Goal: Transaction & Acquisition: Purchase product/service

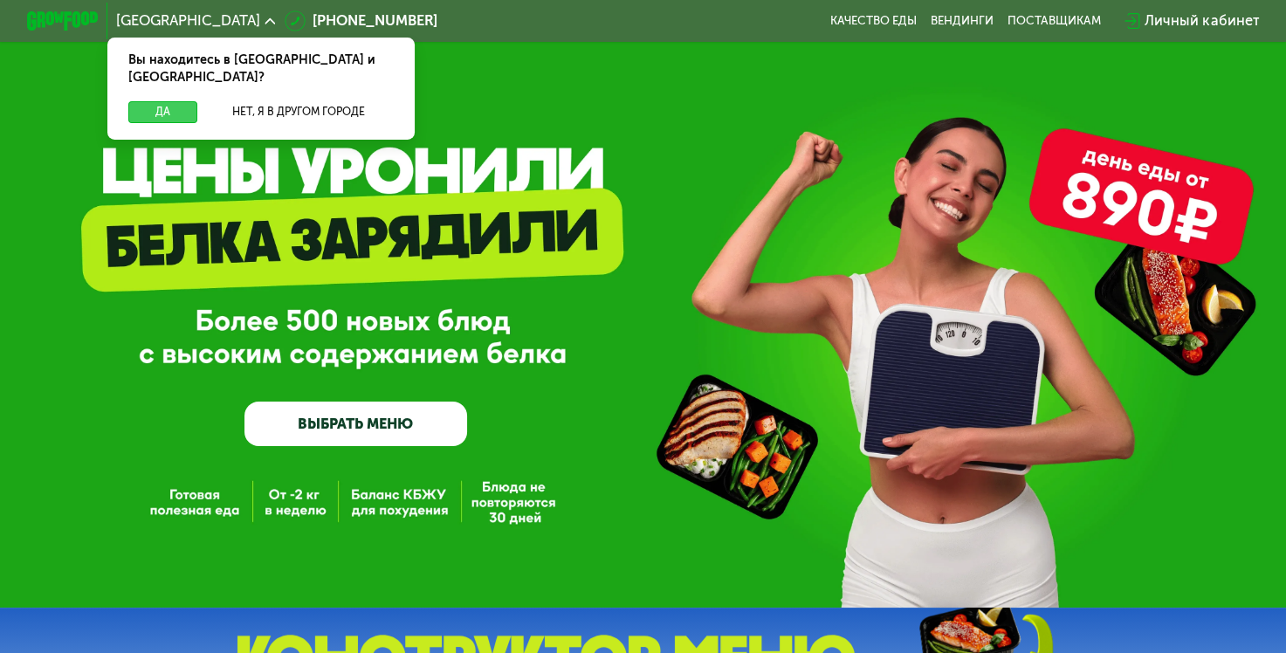
click at [157, 101] on button "Да" at bounding box center [162, 112] width 69 height 22
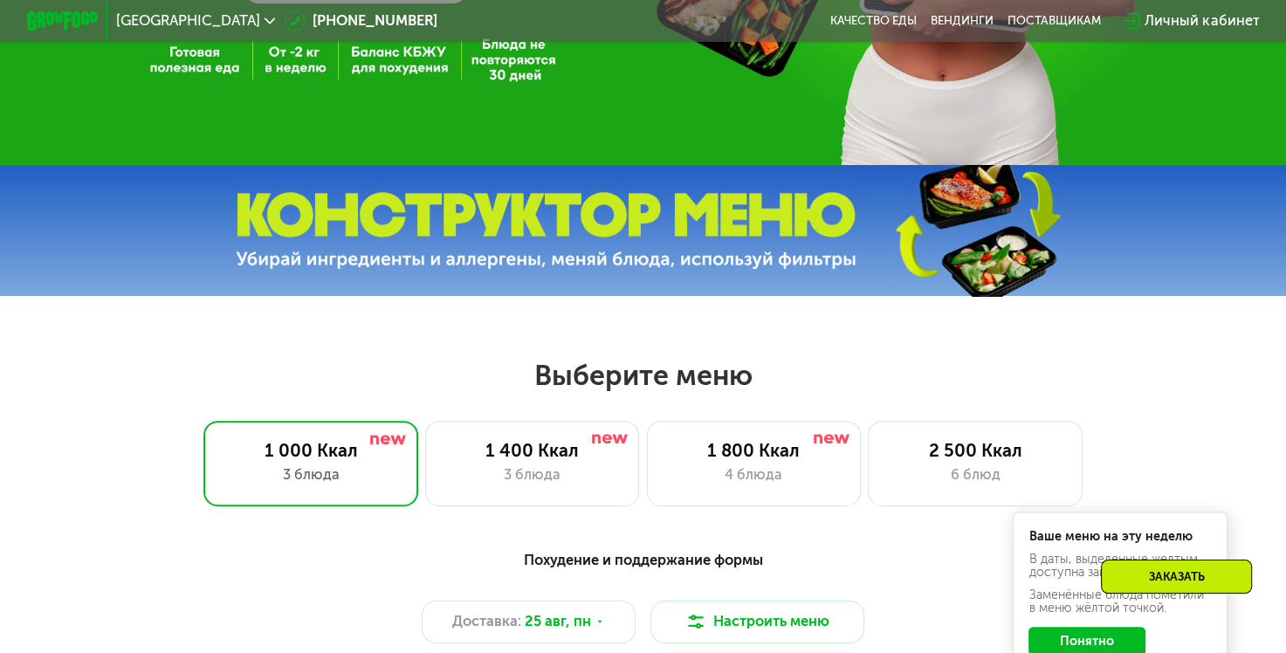
scroll to position [524, 0]
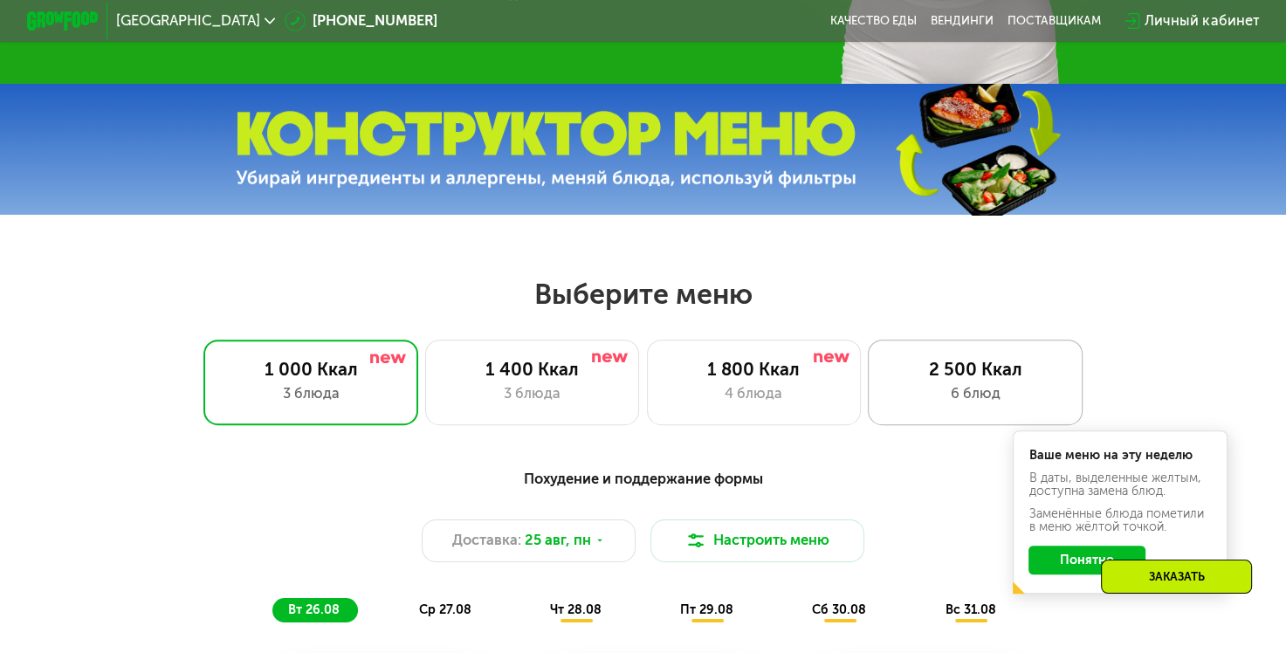
click at [973, 391] on div "6 блюд" at bounding box center [975, 394] width 177 height 22
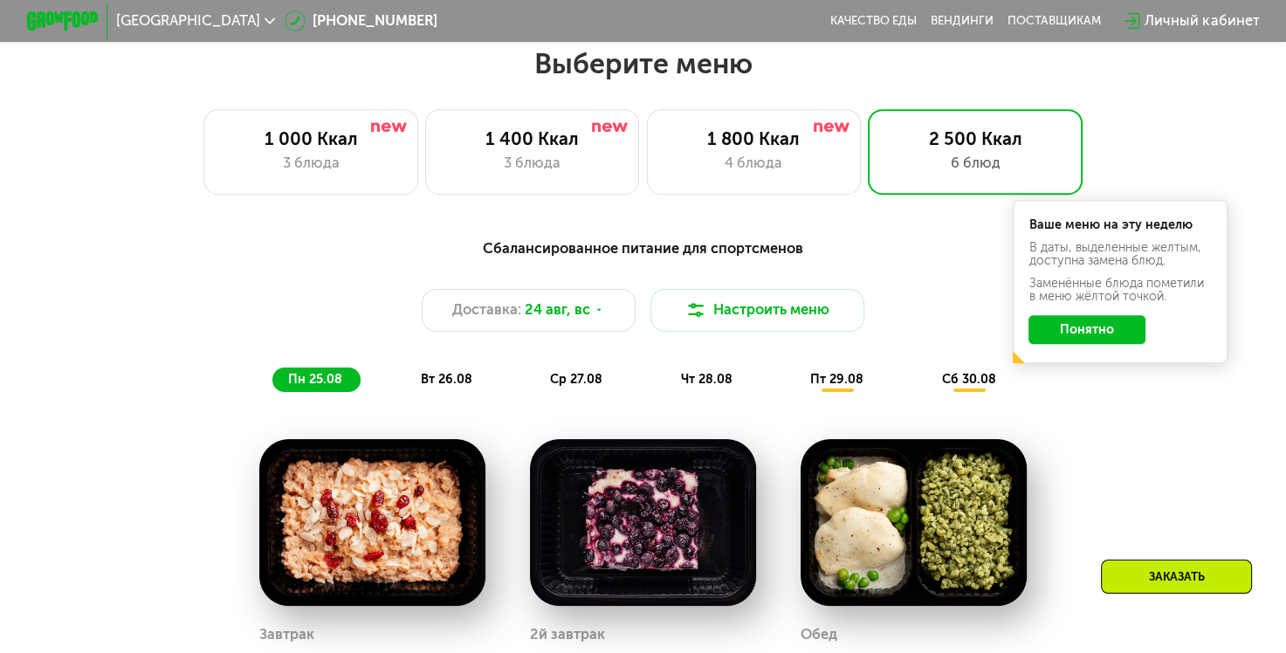
scroll to position [786, 0]
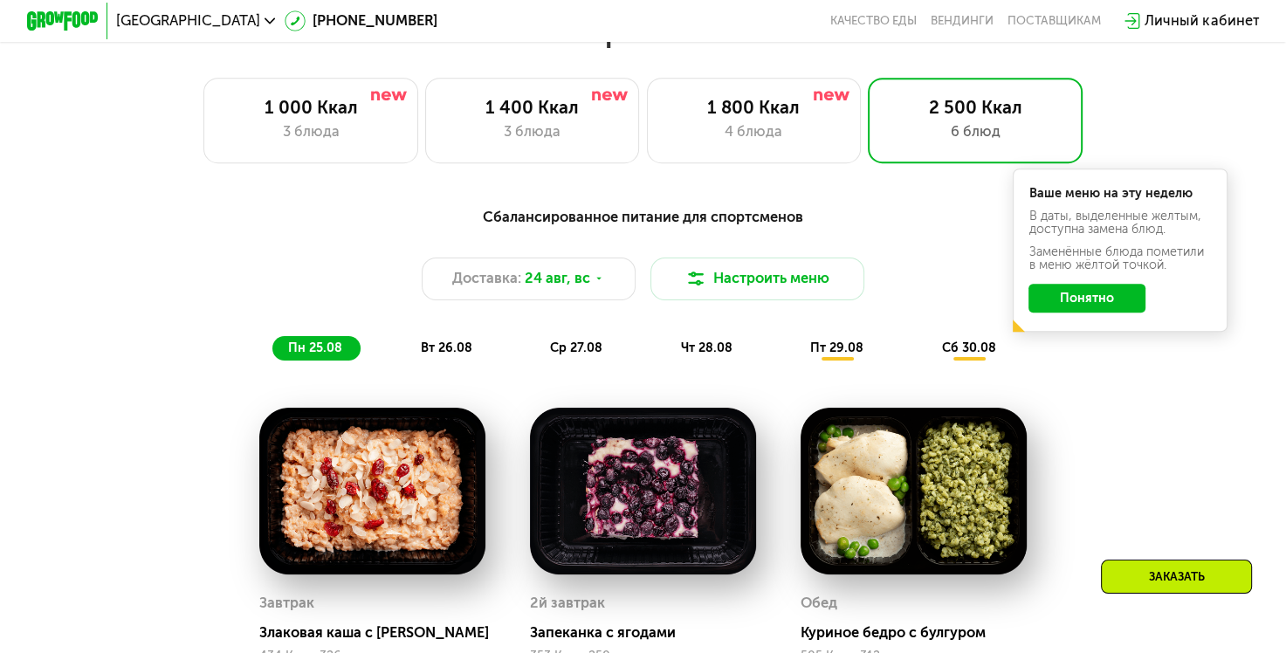
click at [1087, 313] on button "Понятно" at bounding box center [1087, 298] width 117 height 29
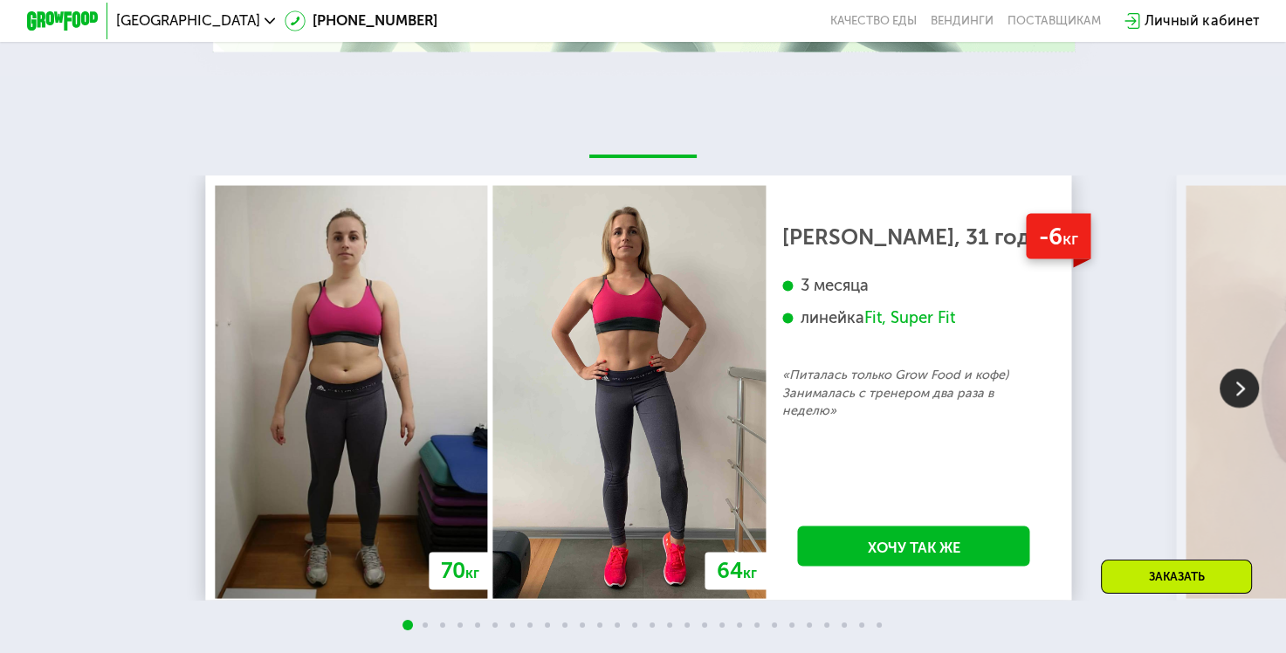
scroll to position [3319, 0]
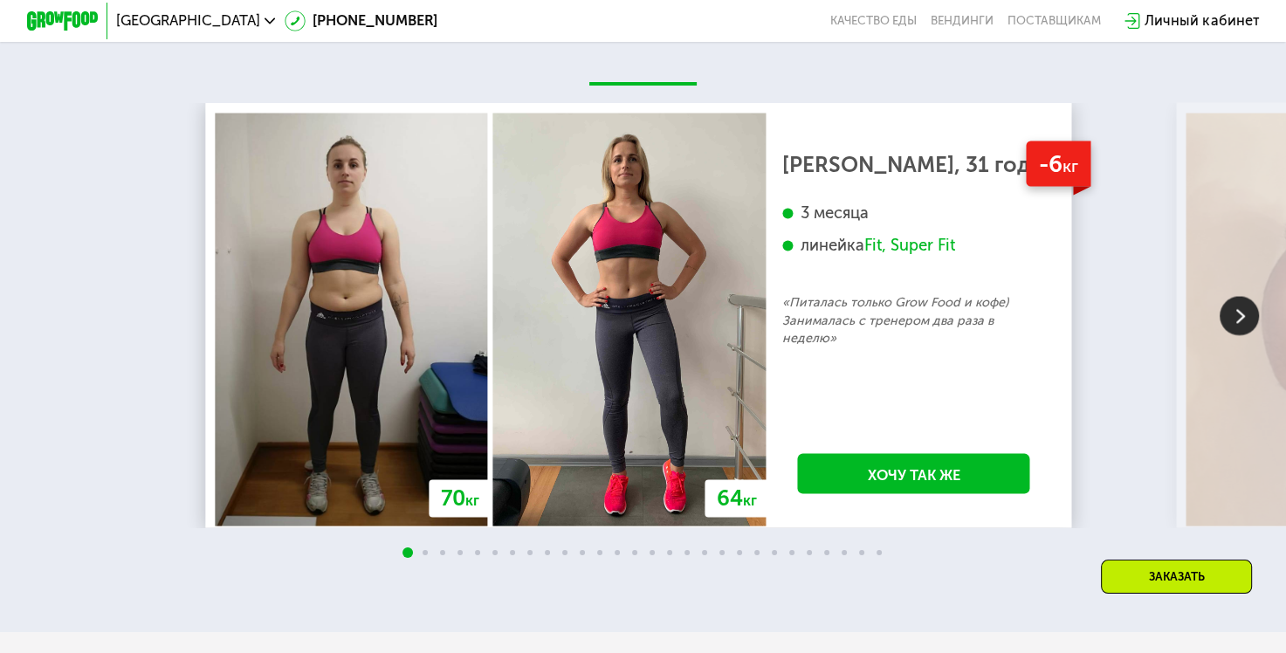
click at [1236, 336] on img at bounding box center [1239, 316] width 39 height 39
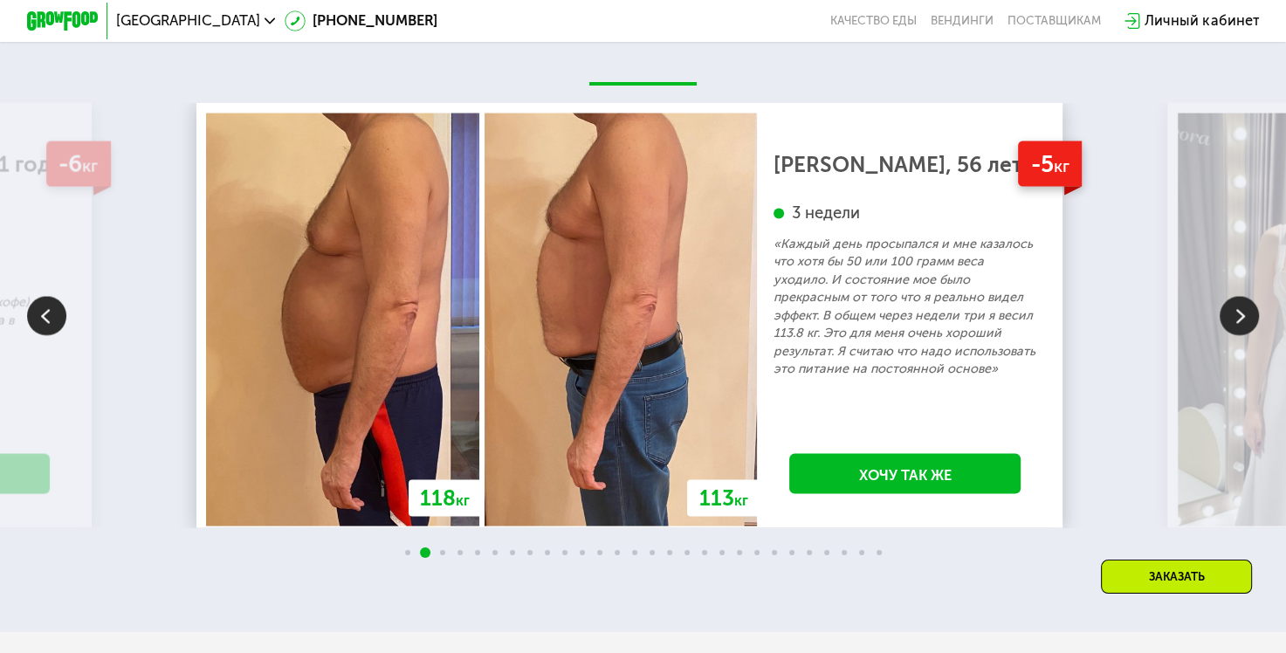
click at [1232, 335] on img at bounding box center [1239, 316] width 39 height 39
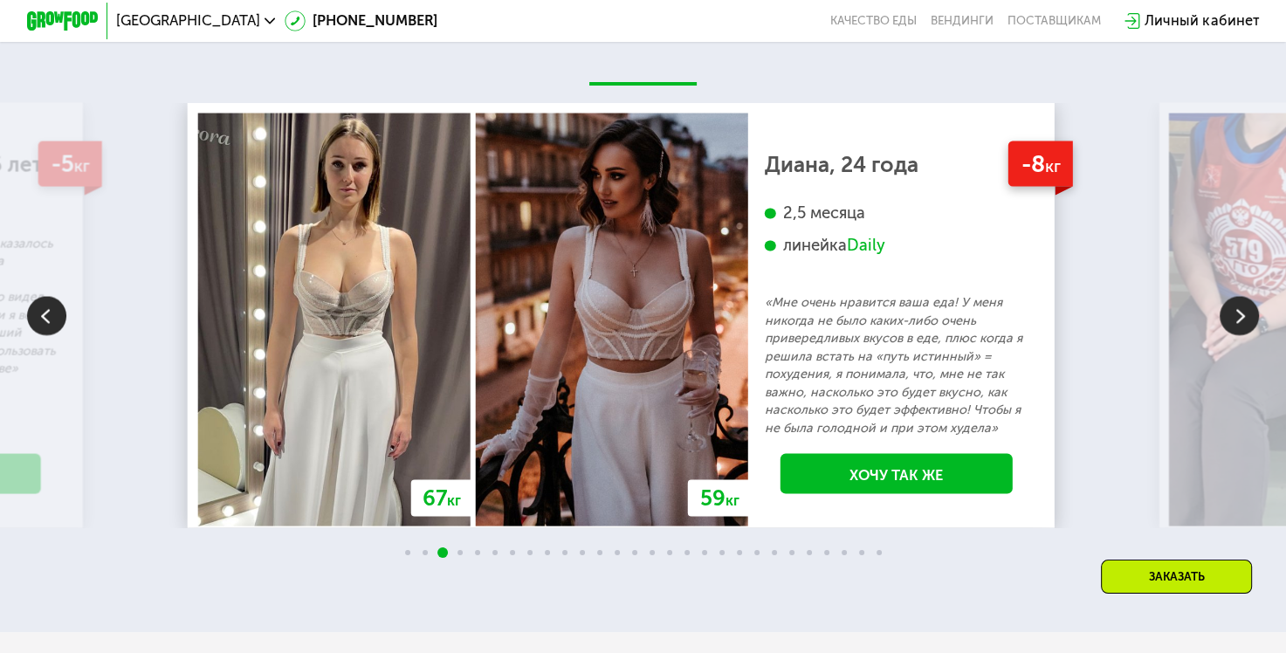
click at [1244, 336] on img at bounding box center [1239, 316] width 39 height 39
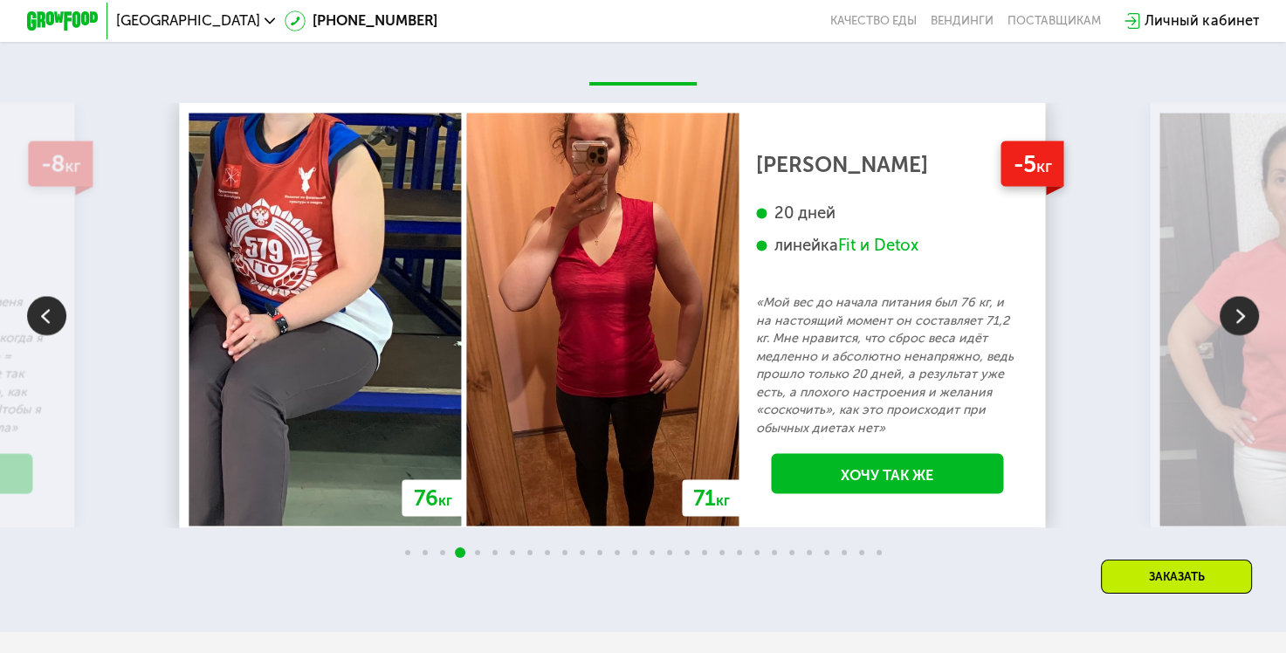
click at [1244, 336] on img at bounding box center [1239, 316] width 39 height 39
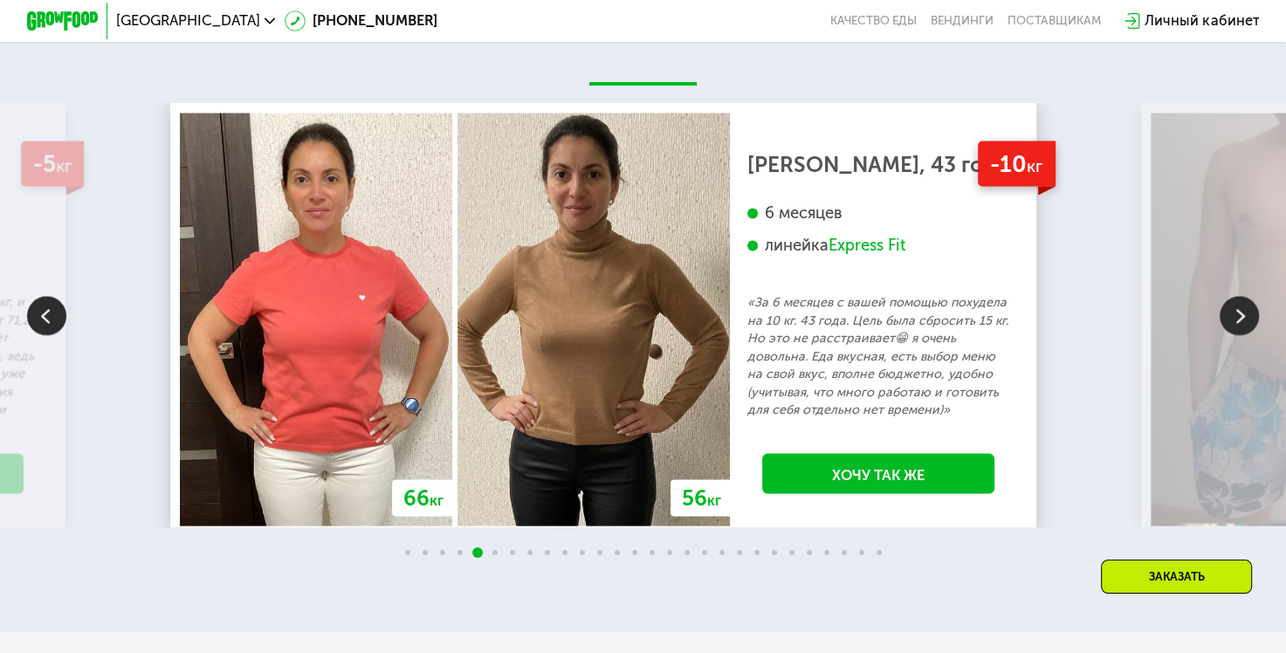
click at [1244, 336] on img at bounding box center [1239, 316] width 39 height 39
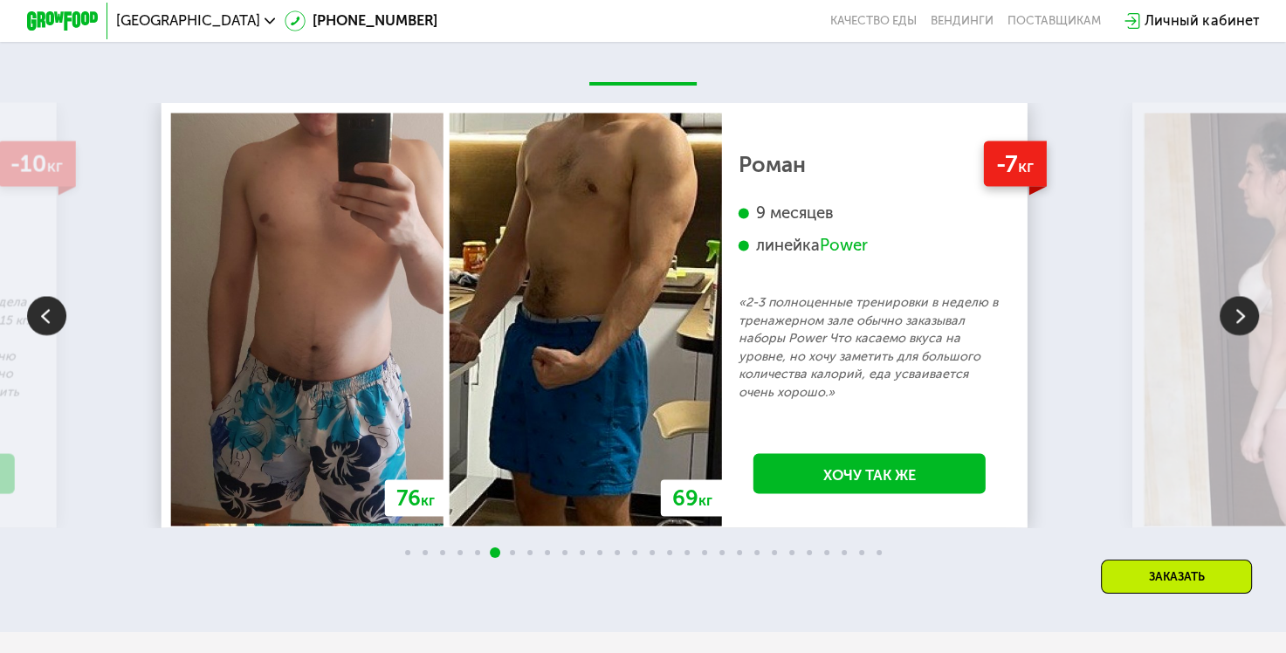
click at [1244, 336] on img at bounding box center [1239, 316] width 39 height 39
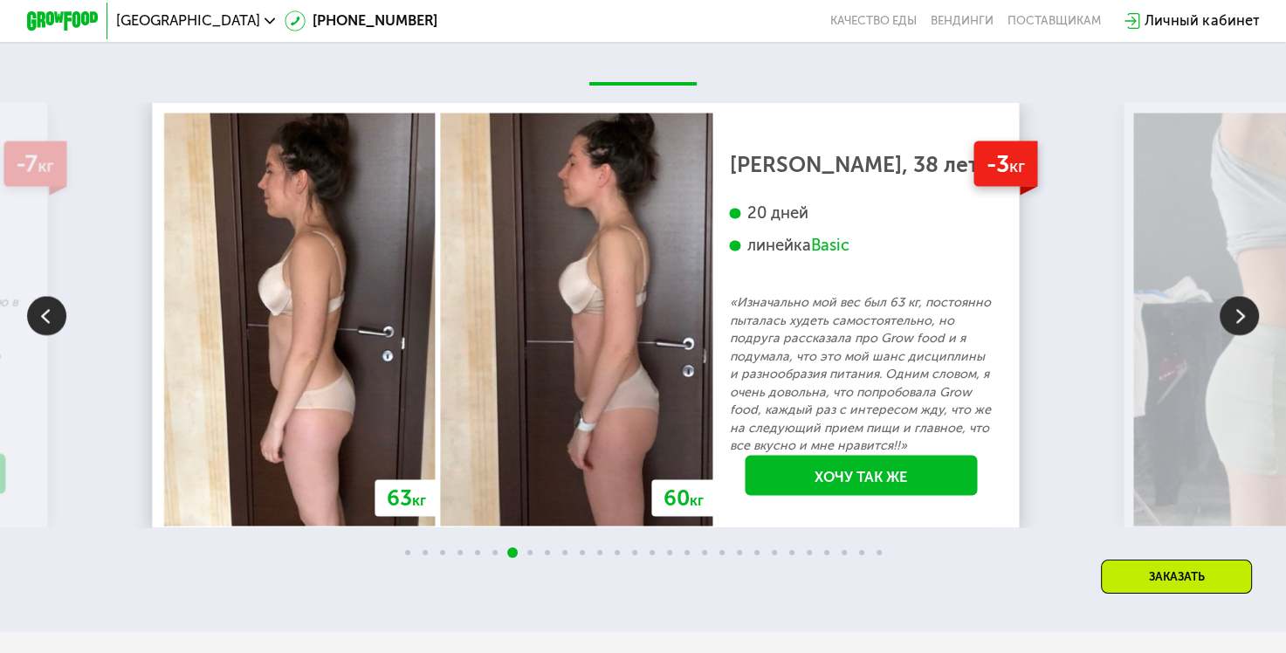
click at [1250, 336] on img at bounding box center [1239, 316] width 39 height 39
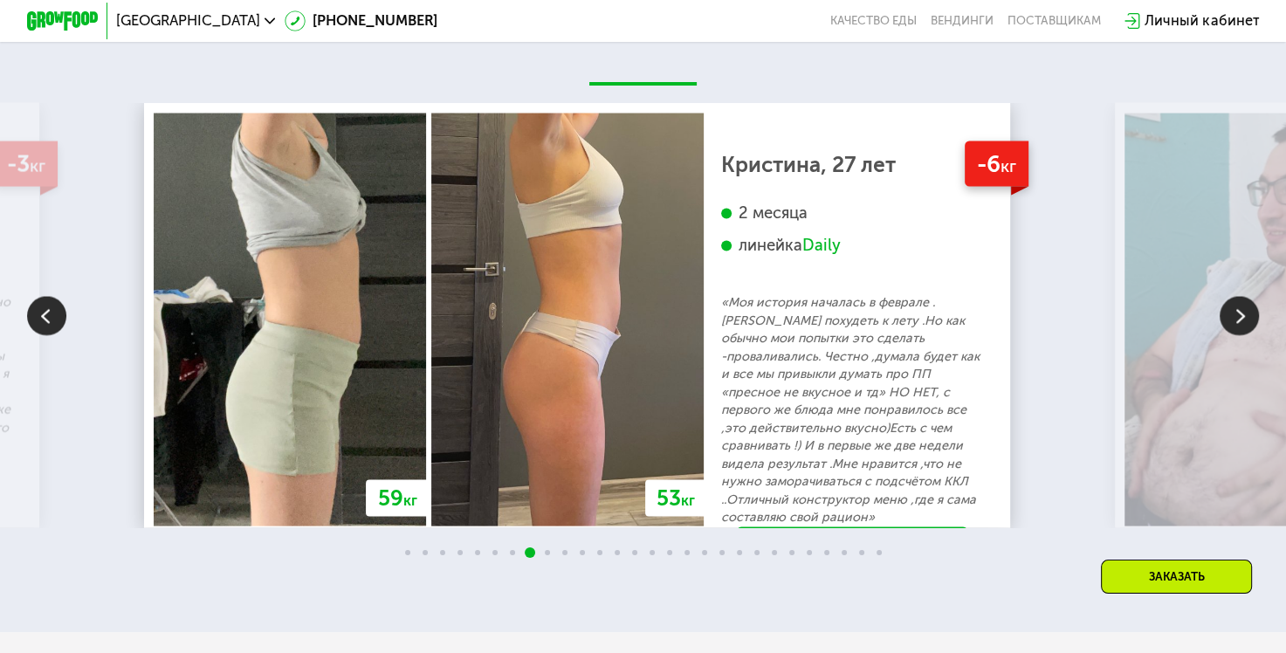
click at [1250, 336] on img at bounding box center [1239, 316] width 39 height 39
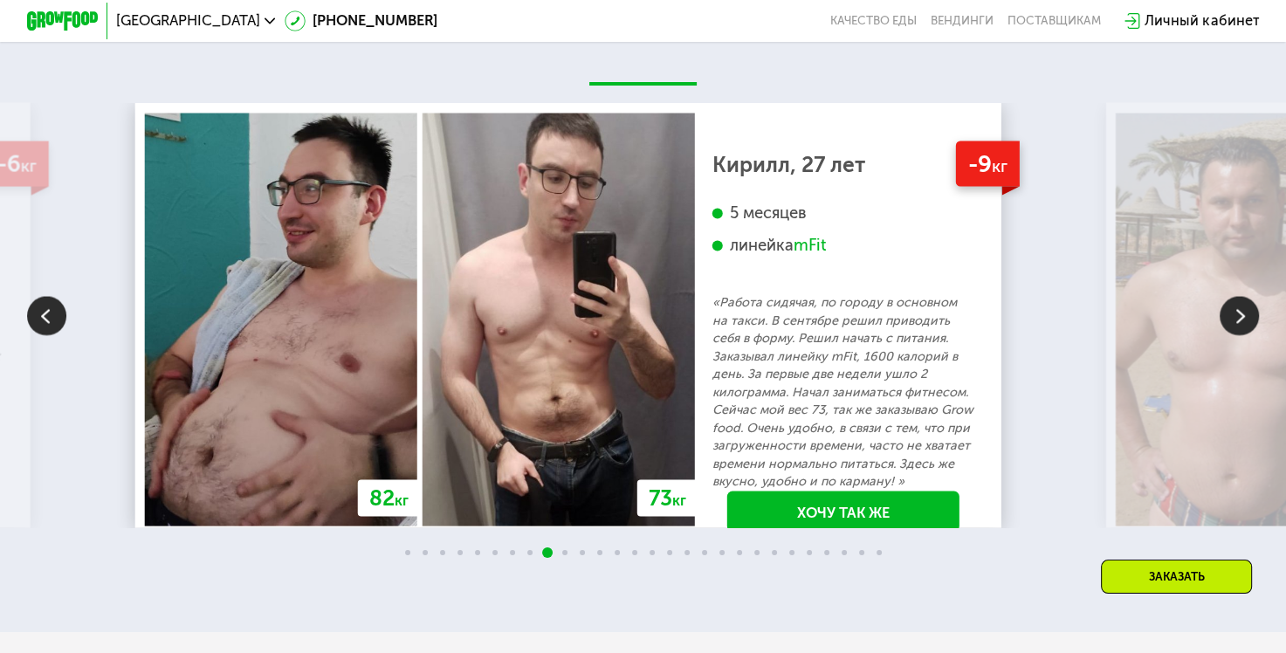
click at [1250, 336] on img at bounding box center [1239, 316] width 39 height 39
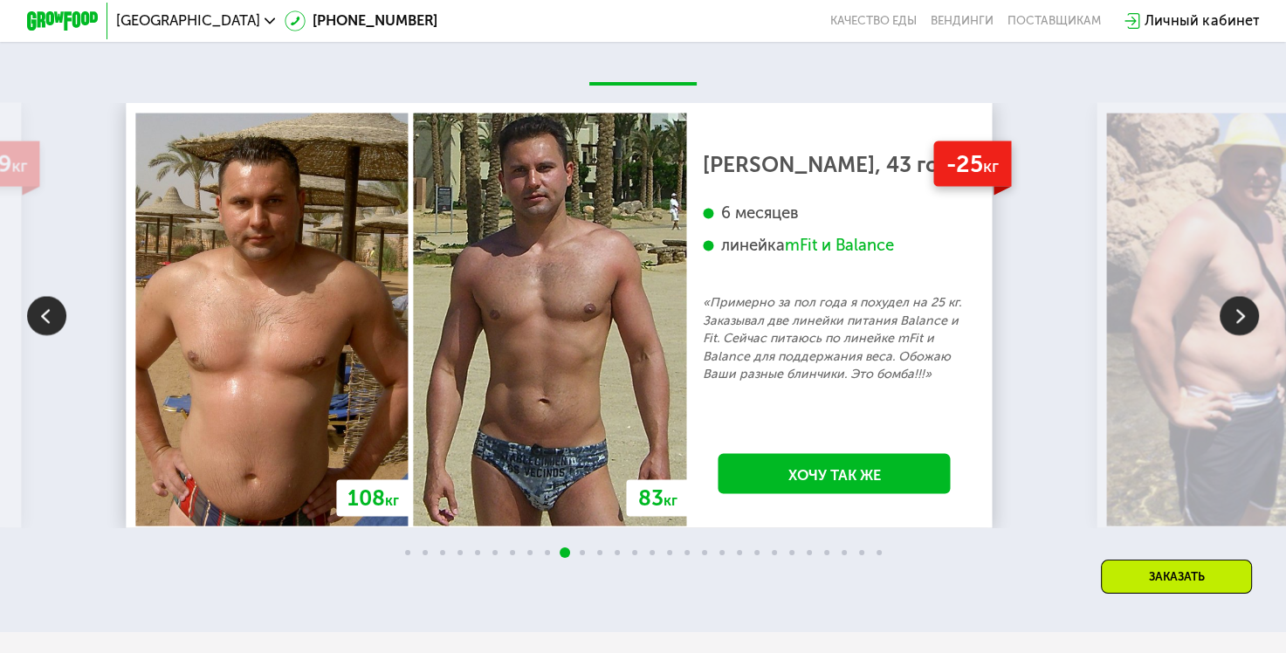
click at [1239, 336] on img at bounding box center [1239, 316] width 39 height 39
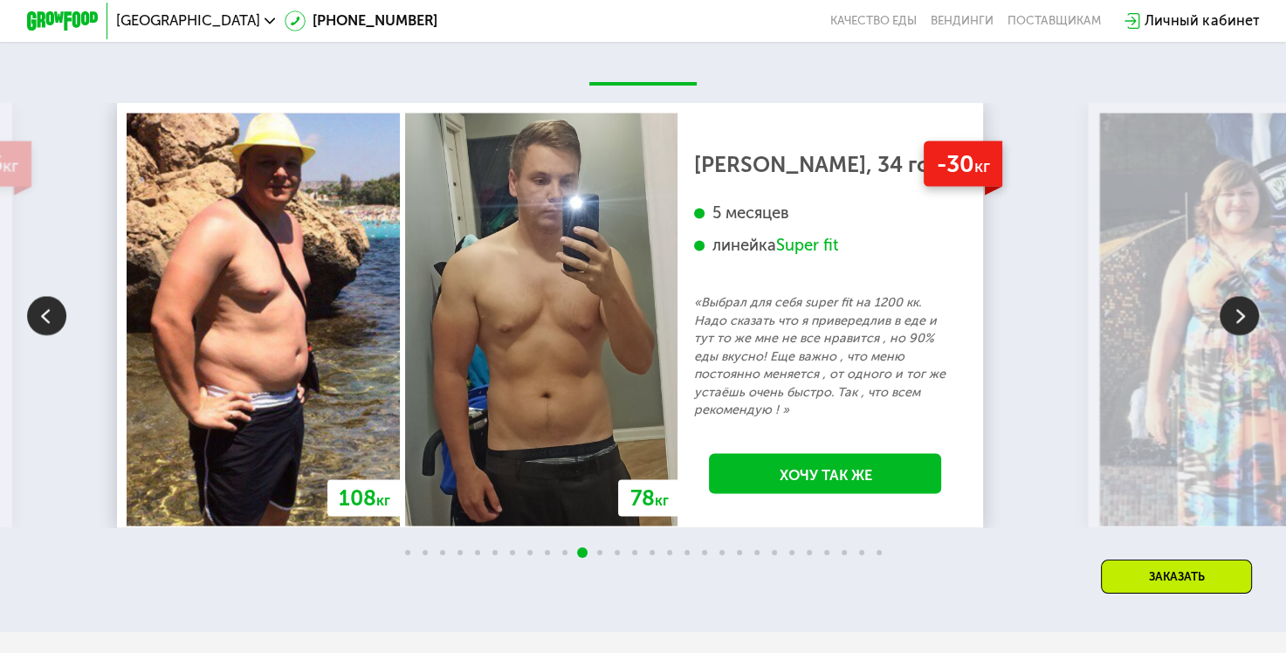
click at [1239, 336] on img at bounding box center [1239, 316] width 39 height 39
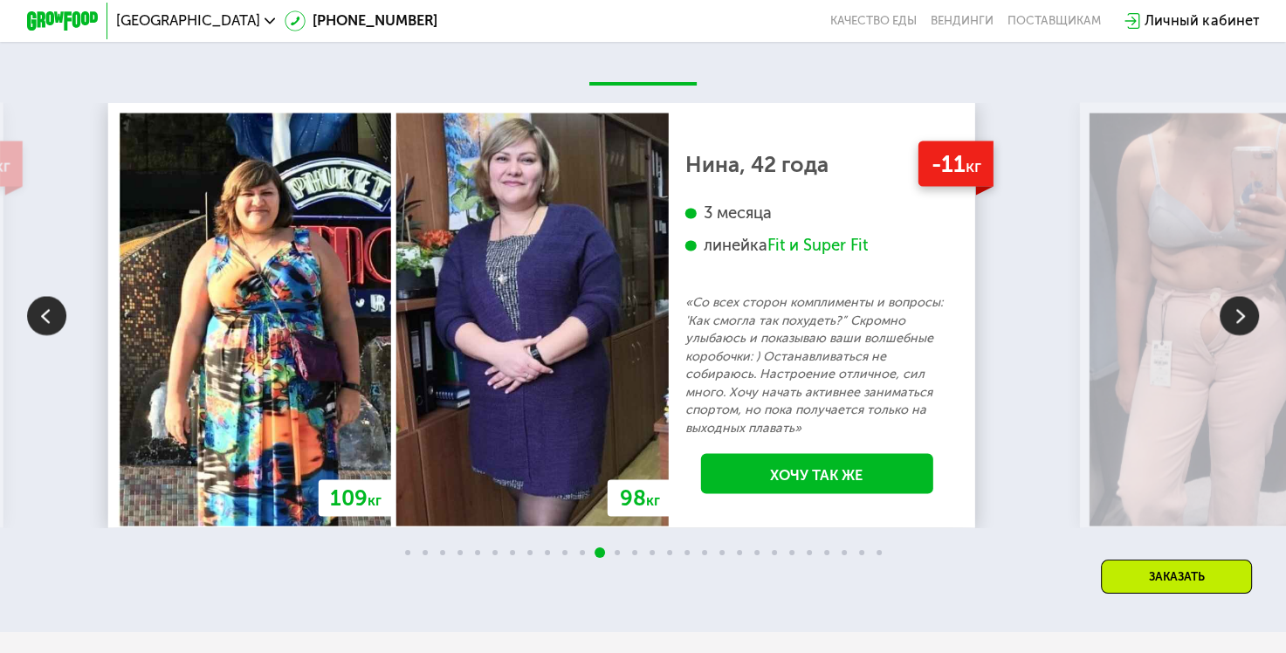
click at [1233, 336] on img at bounding box center [1239, 316] width 39 height 39
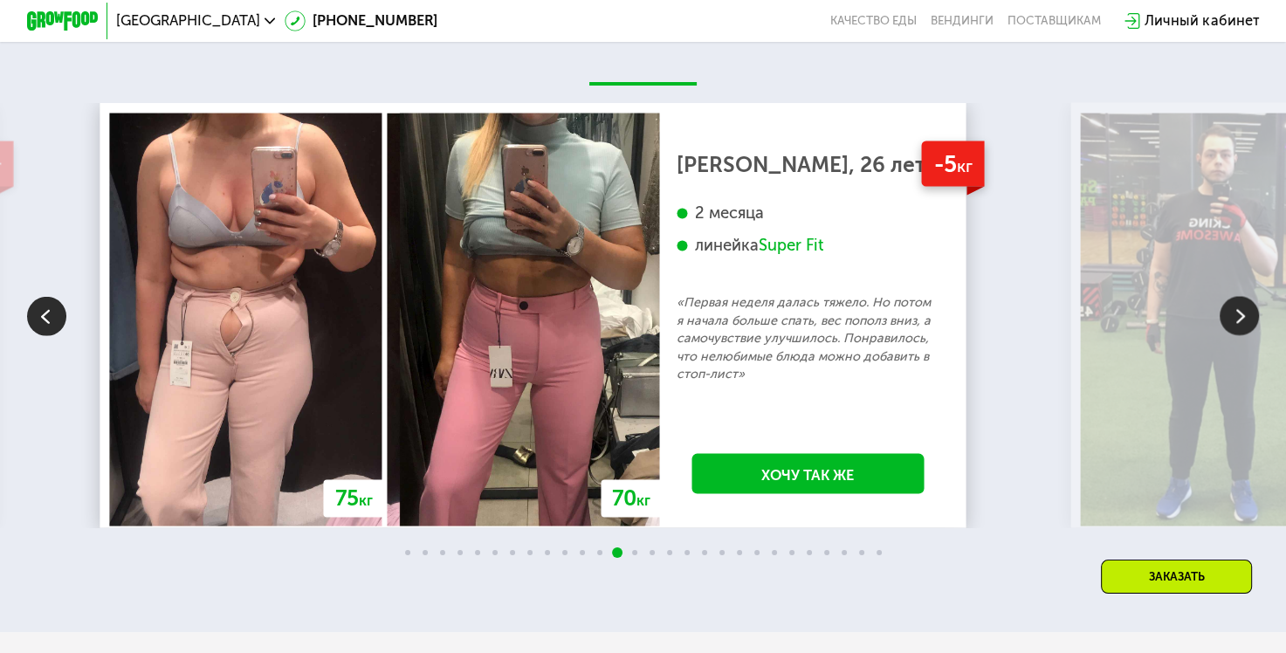
click at [1233, 336] on img at bounding box center [1239, 316] width 39 height 39
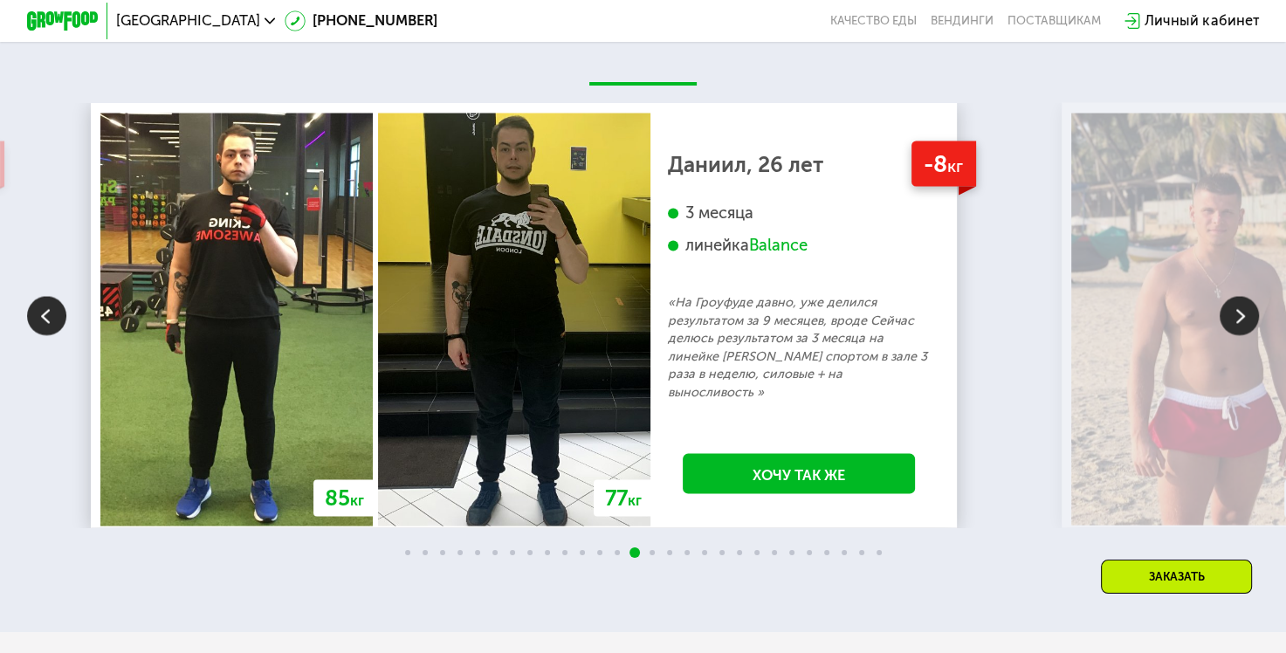
click at [1233, 336] on img at bounding box center [1239, 316] width 39 height 39
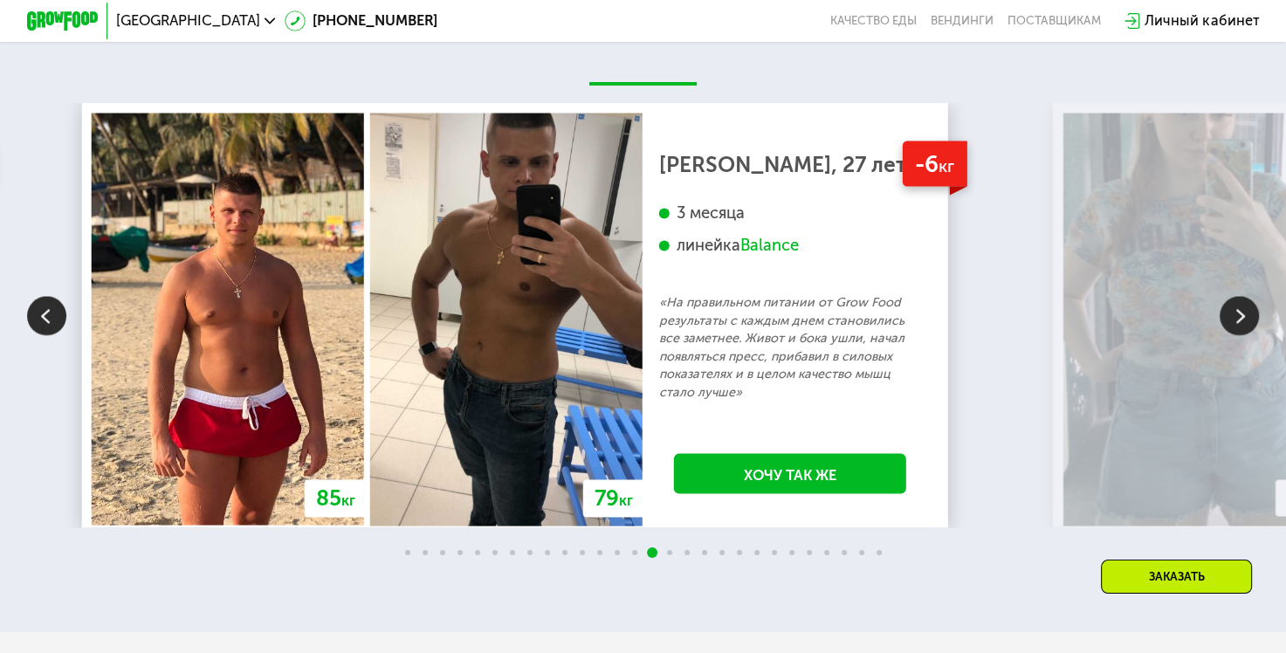
click at [1233, 336] on img at bounding box center [1239, 316] width 39 height 39
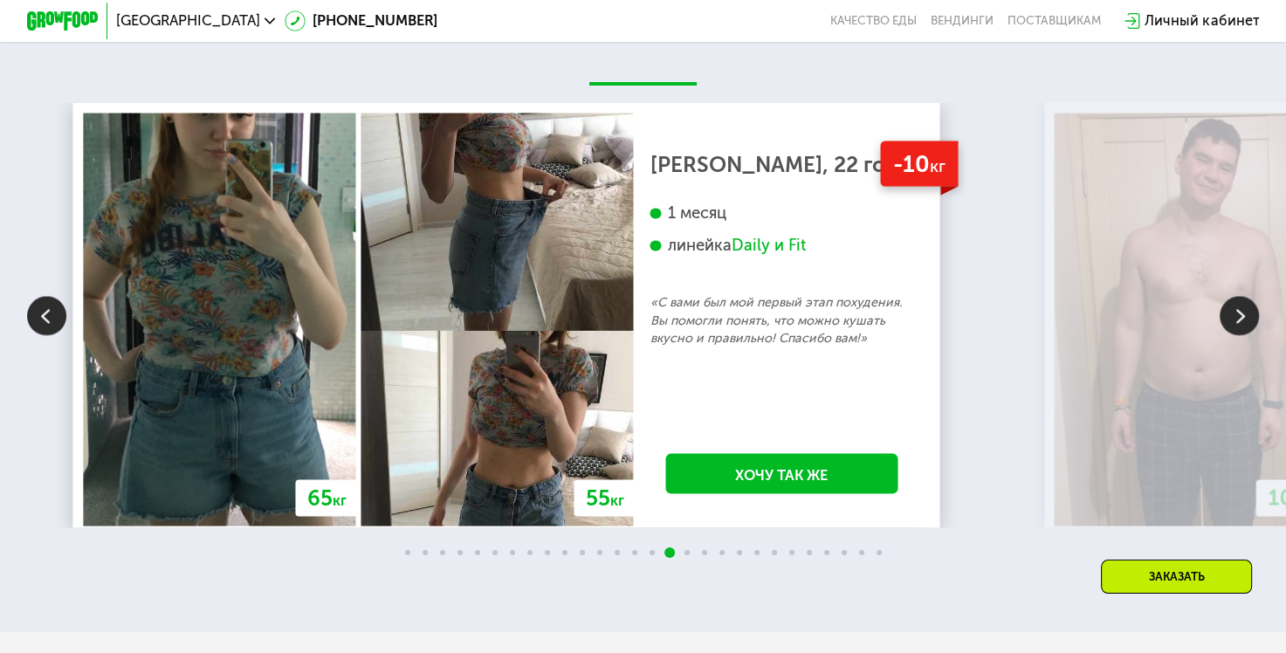
click at [1233, 336] on img at bounding box center [1239, 316] width 39 height 39
